Goal: Task Accomplishment & Management: Use online tool/utility

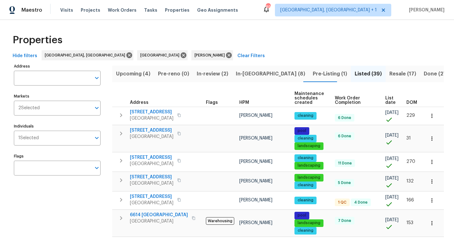
click at [133, 74] on span "Upcoming (4)" at bounding box center [133, 73] width 34 height 9
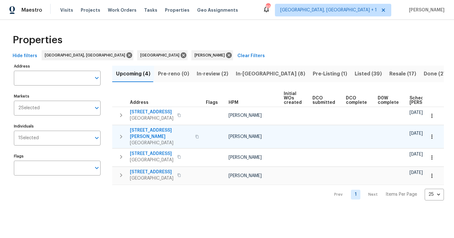
scroll to position [0, 69]
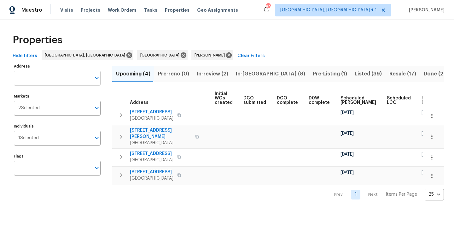
click at [57, 85] on input "Address" at bounding box center [52, 78] width 77 height 15
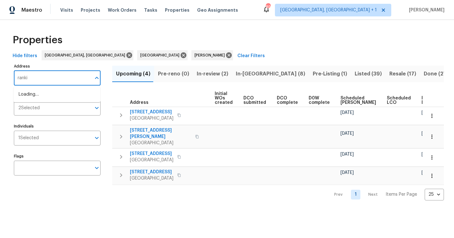
type input "[PERSON_NAME]"
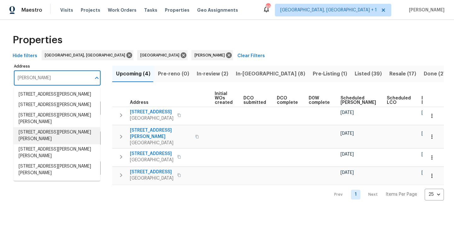
click at [70, 136] on li "[STREET_ADDRESS][PERSON_NAME][PERSON_NAME]" at bounding box center [57, 135] width 87 height 17
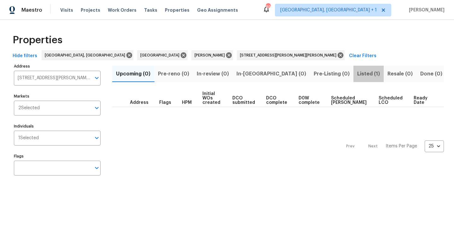
click at [357, 71] on span "Listed (1)" at bounding box center [368, 73] width 23 height 9
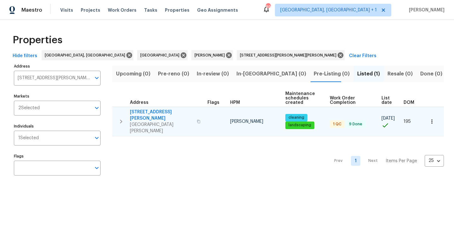
click at [157, 121] on span "[GEOGRAPHIC_DATA][PERSON_NAME]" at bounding box center [161, 127] width 63 height 13
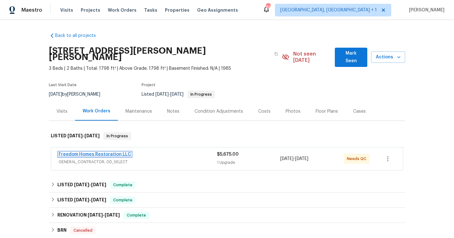
click at [108, 152] on link "Freedom Homes Restoration LLC" at bounding box center [95, 154] width 73 height 4
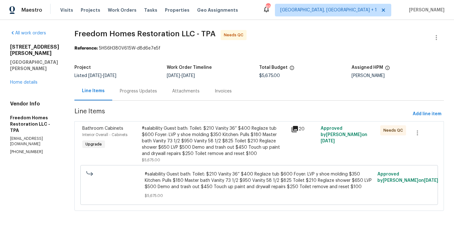
click at [148, 87] on div "Progress Updates" at bounding box center [138, 91] width 52 height 19
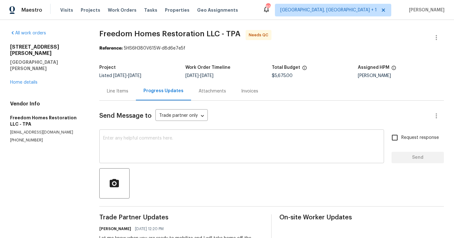
click at [192, 137] on textarea at bounding box center [241, 147] width 277 height 22
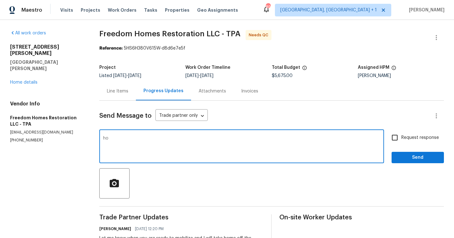
type textarea "h"
type textarea "How are we looking here?"
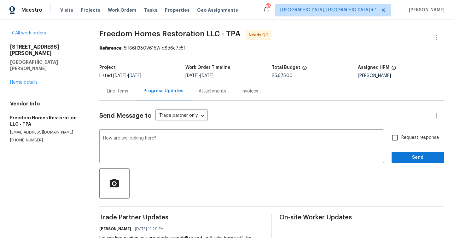
click at [404, 141] on span "Request response" at bounding box center [421, 137] width 38 height 7
click at [402, 141] on input "Request response" at bounding box center [394, 137] width 13 height 13
checkbox input "true"
click at [409, 152] on div "Request response Send" at bounding box center [418, 147] width 52 height 32
click at [409, 157] on span "Send" at bounding box center [418, 158] width 42 height 8
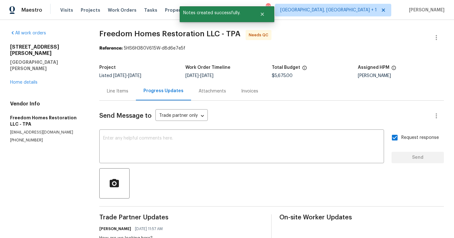
click at [26, 72] on div "3402 Rankin Dr New Port Richey, FL 34655 Home details" at bounding box center [47, 65] width 74 height 42
click at [27, 80] on link "Home details" at bounding box center [23, 82] width 27 height 4
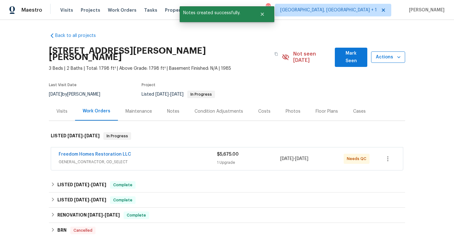
click at [387, 56] on span "Actions" at bounding box center [388, 57] width 24 height 8
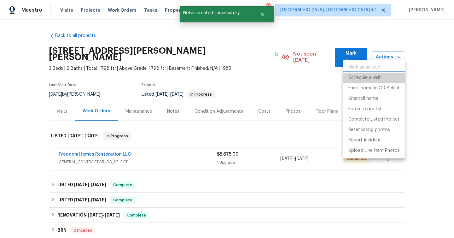
click at [373, 77] on p "Schedule a visit" at bounding box center [365, 77] width 32 height 7
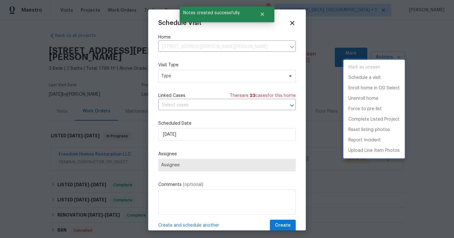
click at [222, 79] on div at bounding box center [227, 119] width 454 height 238
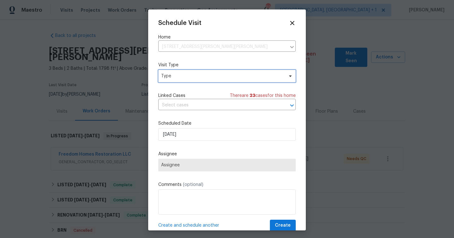
click at [222, 79] on span "Type" at bounding box center [222, 76] width 123 height 6
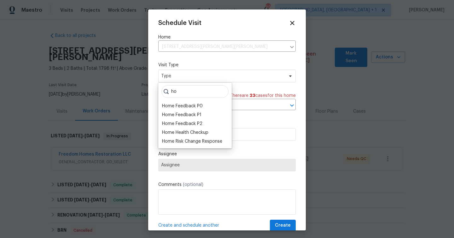
type input "h"
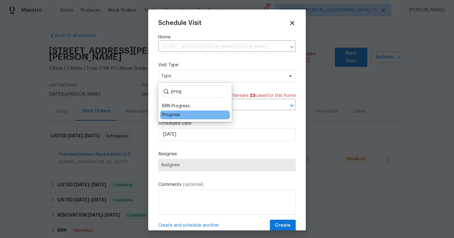
type input "prog"
click at [186, 116] on div "Progress" at bounding box center [195, 114] width 70 height 9
click at [177, 116] on div "Progress" at bounding box center [171, 115] width 18 height 6
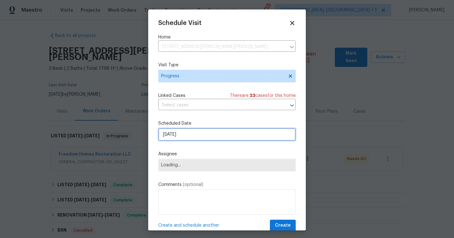
click at [181, 136] on input "8/25/2025" at bounding box center [227, 134] width 138 height 13
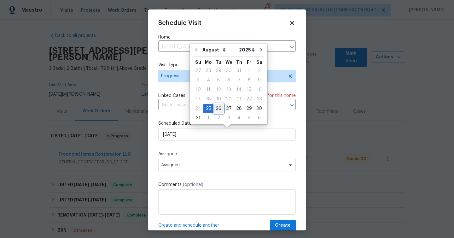
click at [216, 109] on div "26" at bounding box center [219, 108] width 10 height 9
type input "8/26/2025"
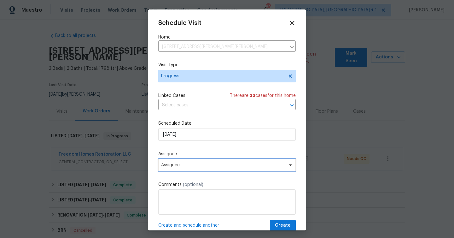
click at [208, 162] on span "Assignee" at bounding box center [227, 165] width 138 height 13
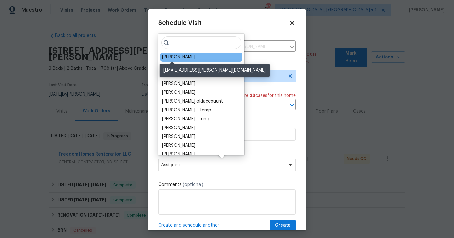
click at [183, 56] on div "[PERSON_NAME]" at bounding box center [178, 57] width 33 height 6
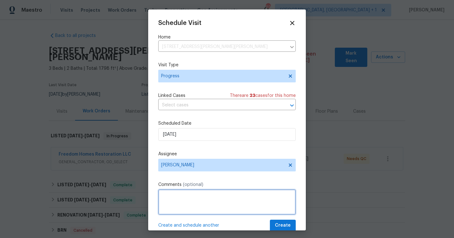
click at [191, 207] on textarea at bounding box center [227, 201] width 138 height 25
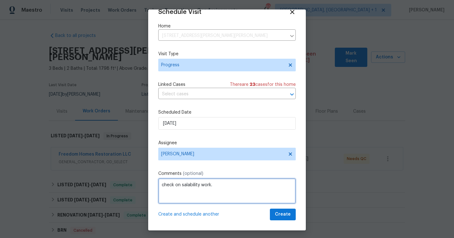
type textarea "check on salability work."
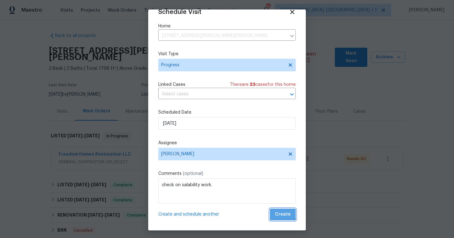
click at [280, 212] on span "Create" at bounding box center [283, 214] width 16 height 8
